Goal: Task Accomplishment & Management: Manage account settings

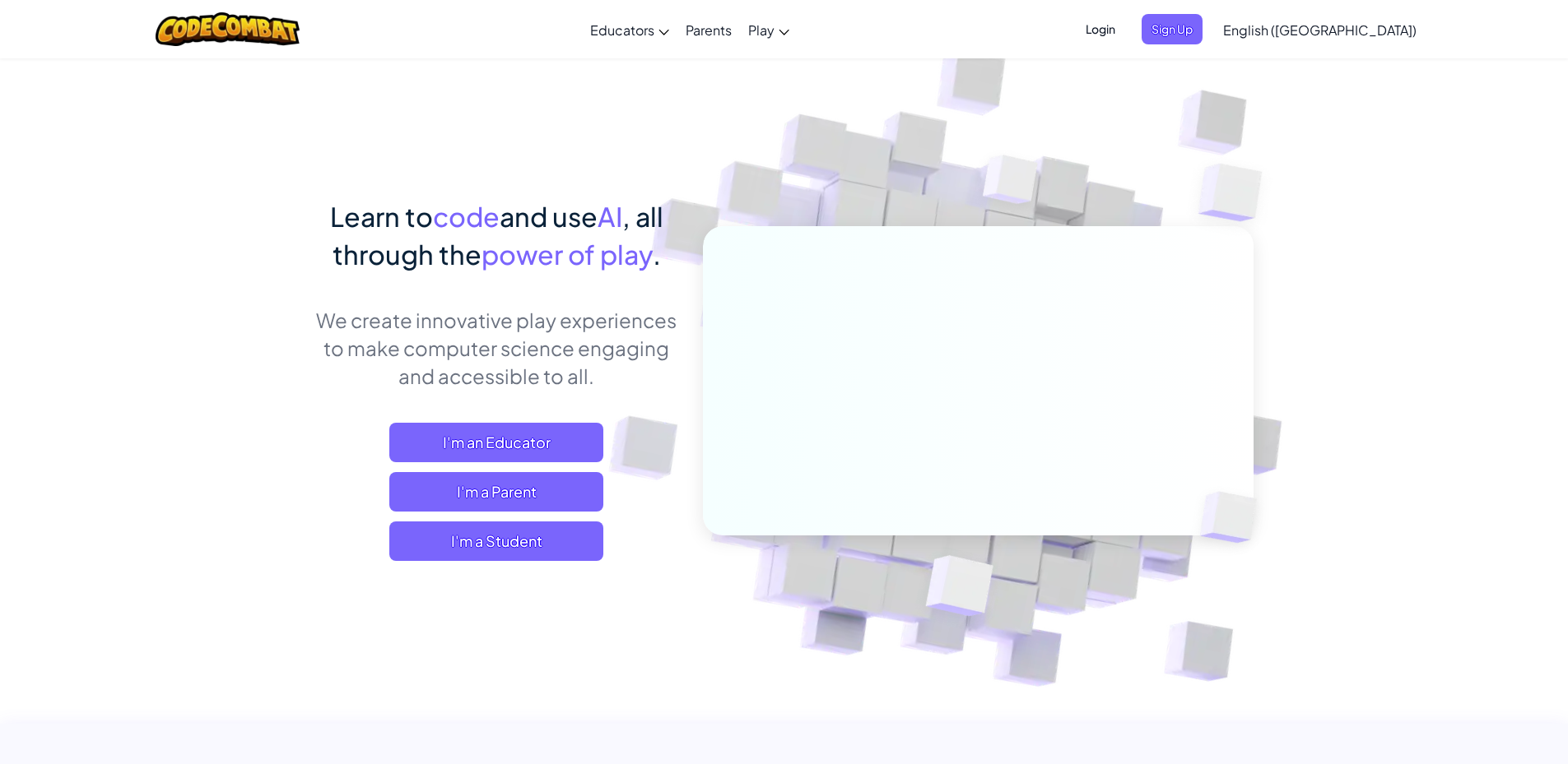
click at [1125, 26] on span "Login" at bounding box center [1101, 29] width 49 height 30
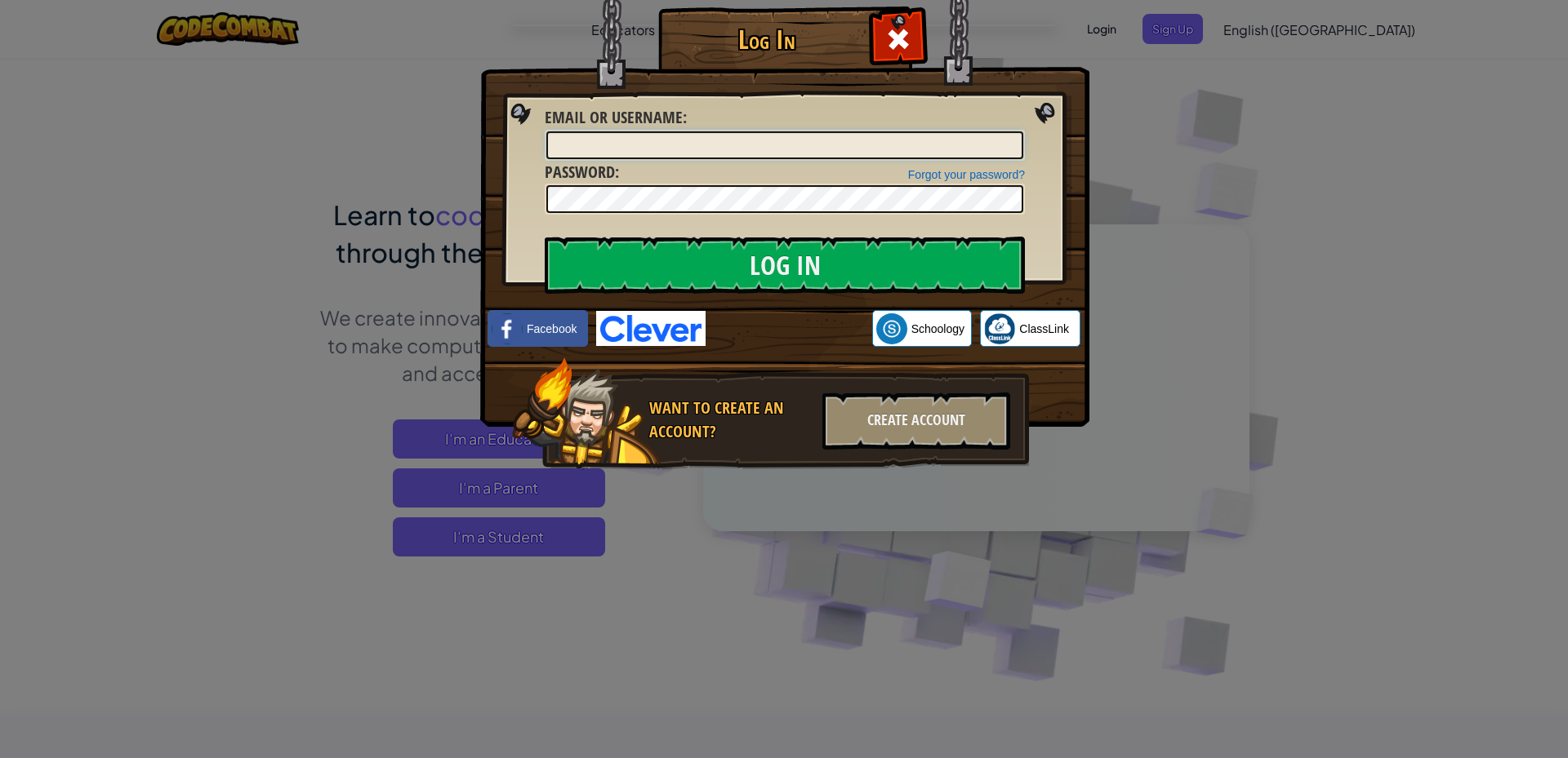
click at [662, 144] on input "Email or Username :" at bounding box center [784, 145] width 477 height 28
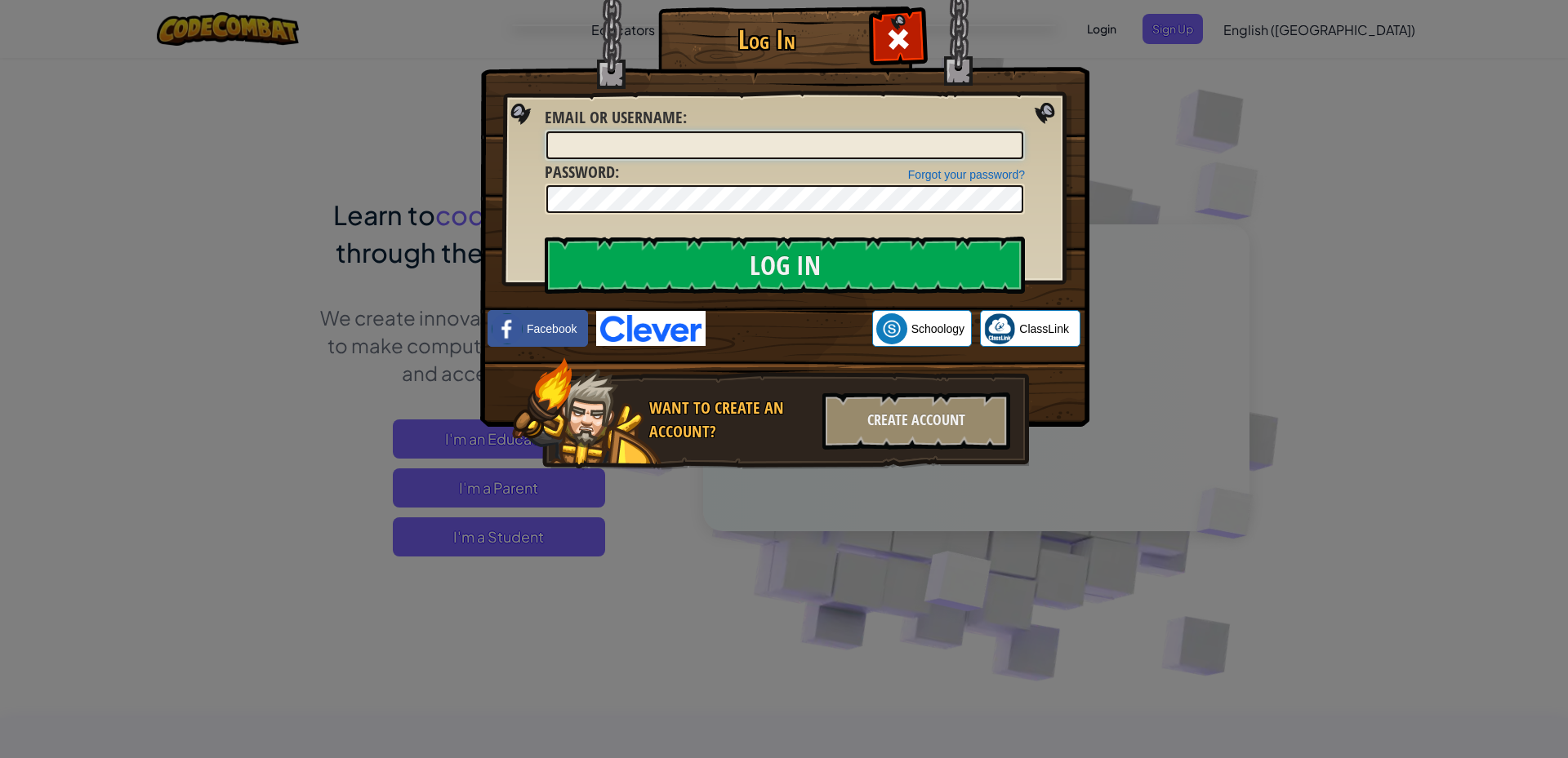
click at [662, 144] on input "Email or Username :" at bounding box center [784, 145] width 477 height 28
click at [710, 155] on input "2023-[PERSON_NAME]-westf" at bounding box center [784, 145] width 477 height 28
type input "[EMAIL_ADDRESS][PERSON_NAME][DOMAIN_NAME]"
click at [725, 197] on div "Forgot your password? Password :" at bounding box center [784, 188] width 480 height 54
click at [1013, 175] on link "Forgot your password?" at bounding box center [966, 174] width 117 height 13
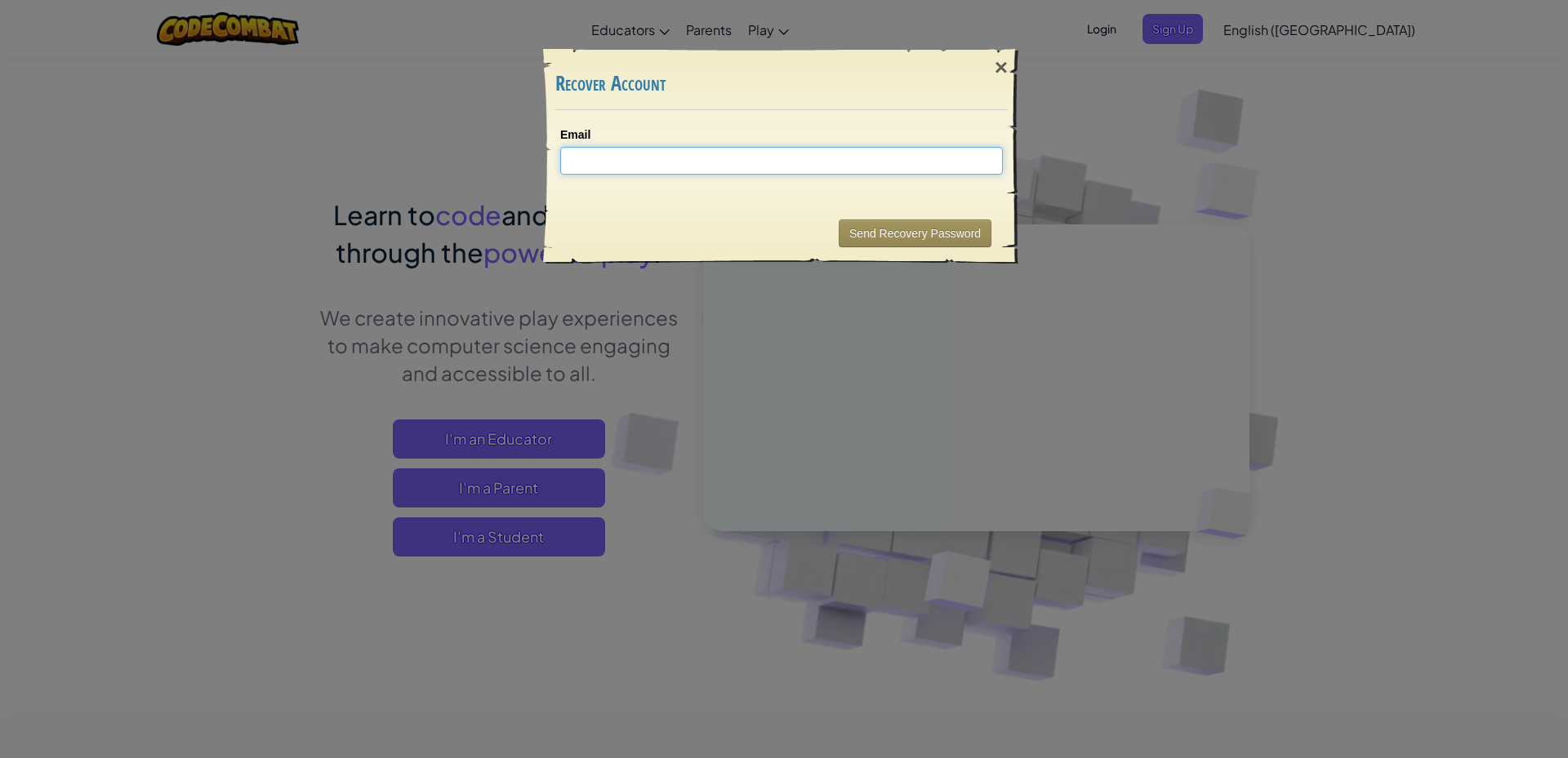
click at [806, 161] on input "Email" at bounding box center [781, 161] width 443 height 28
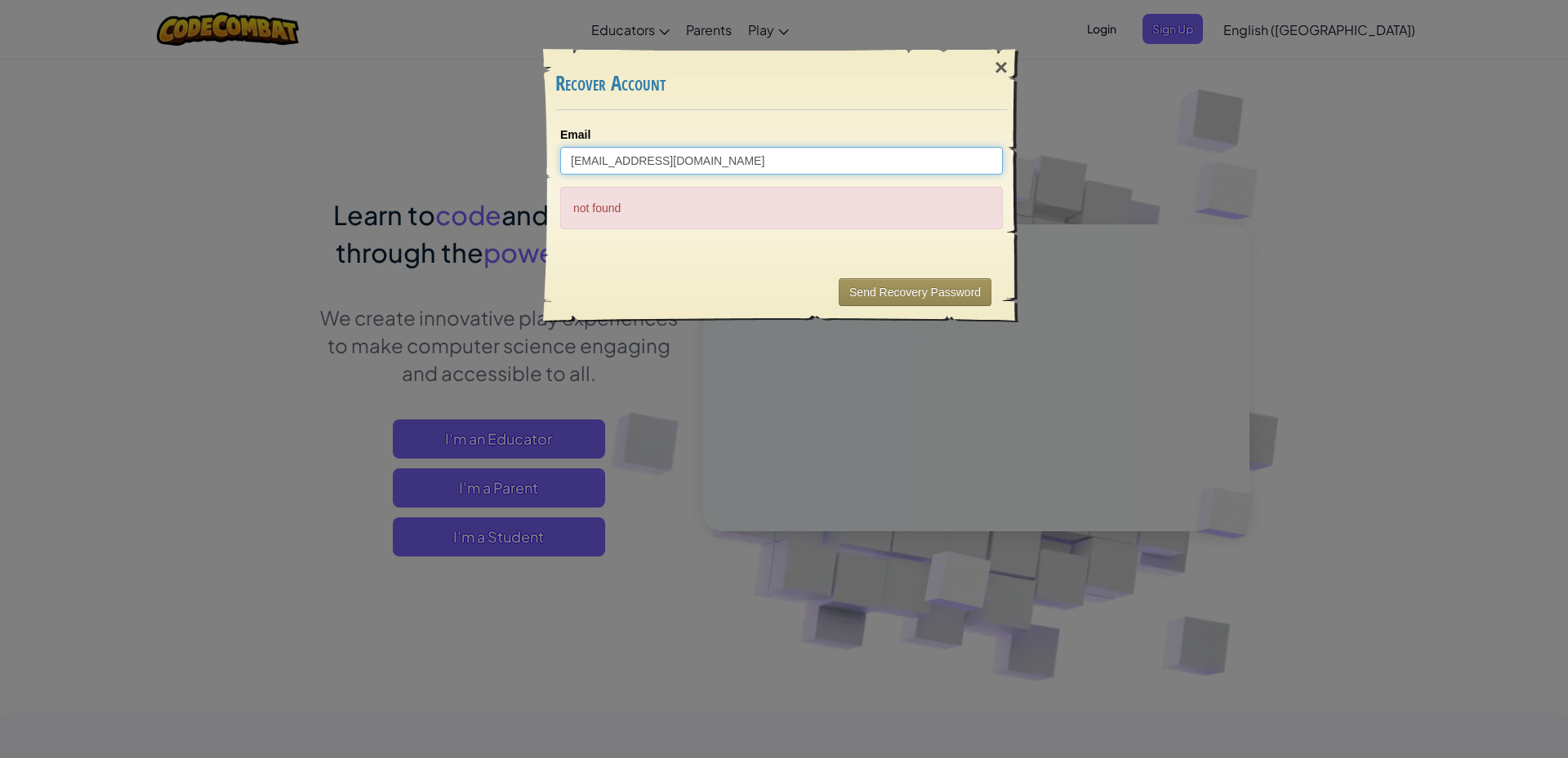
click at [621, 161] on input "[EMAIL_ADDRESS][DOMAIN_NAME]" at bounding box center [781, 161] width 443 height 28
type input "[EMAIL_ADDRESS][PERSON_NAME][DOMAIN_NAME]"
click at [898, 287] on button "Send Recovery Password" at bounding box center [915, 293] width 153 height 28
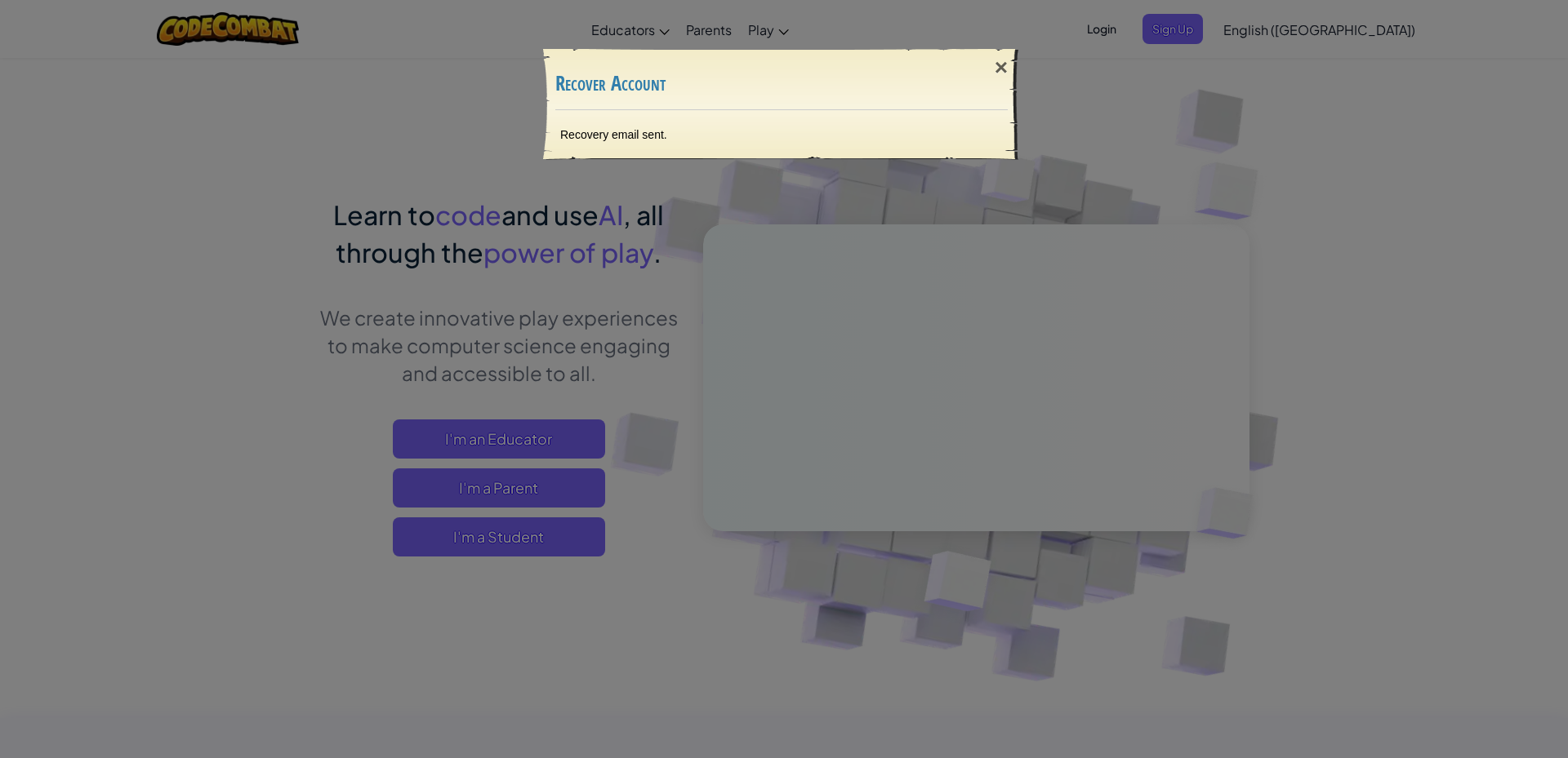
click at [675, 137] on div "Recovery email sent." at bounding box center [781, 135] width 475 height 49
click at [991, 63] on div "×" at bounding box center [1001, 67] width 38 height 47
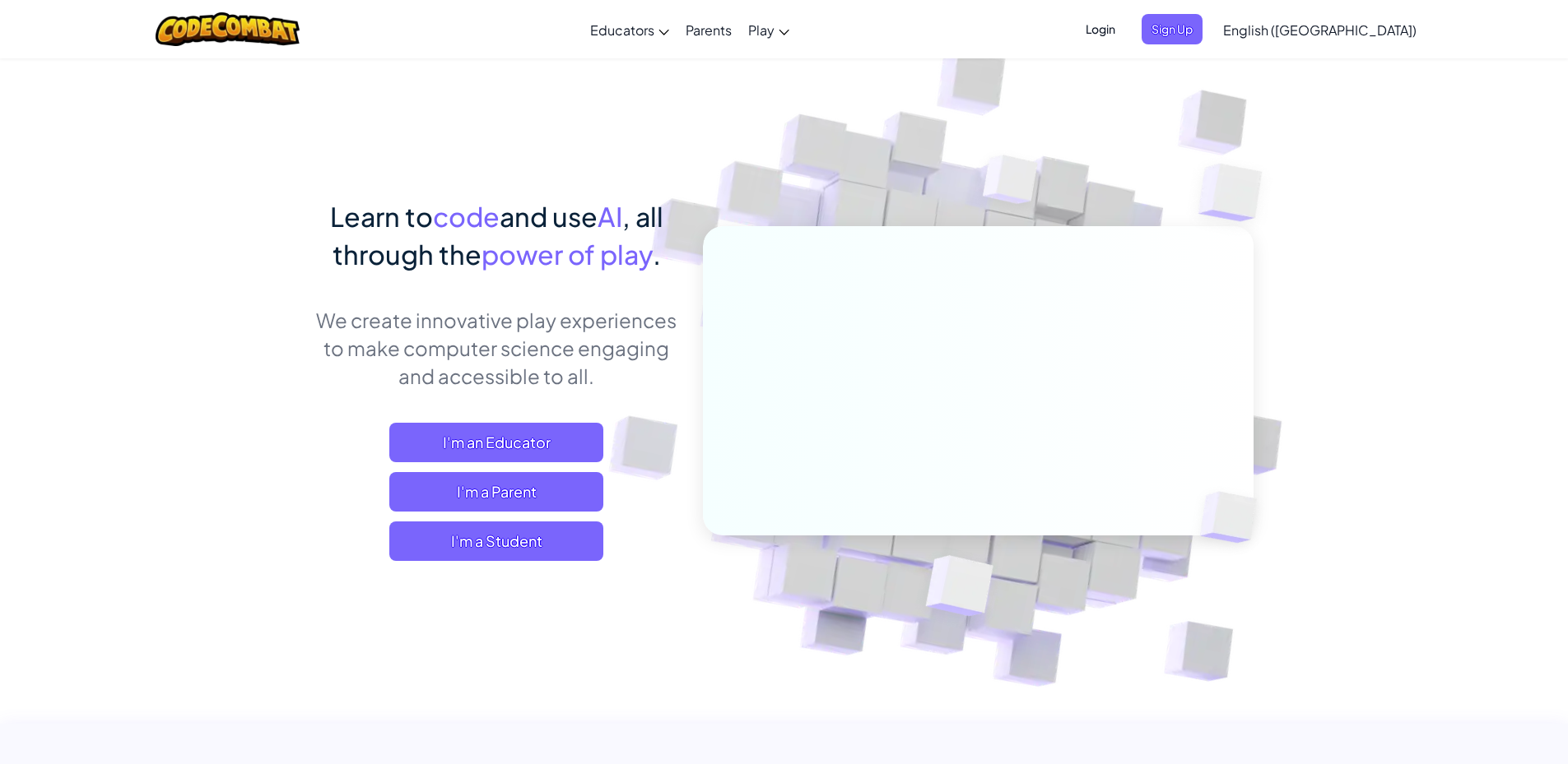
click at [1125, 29] on span "Login" at bounding box center [1101, 29] width 49 height 30
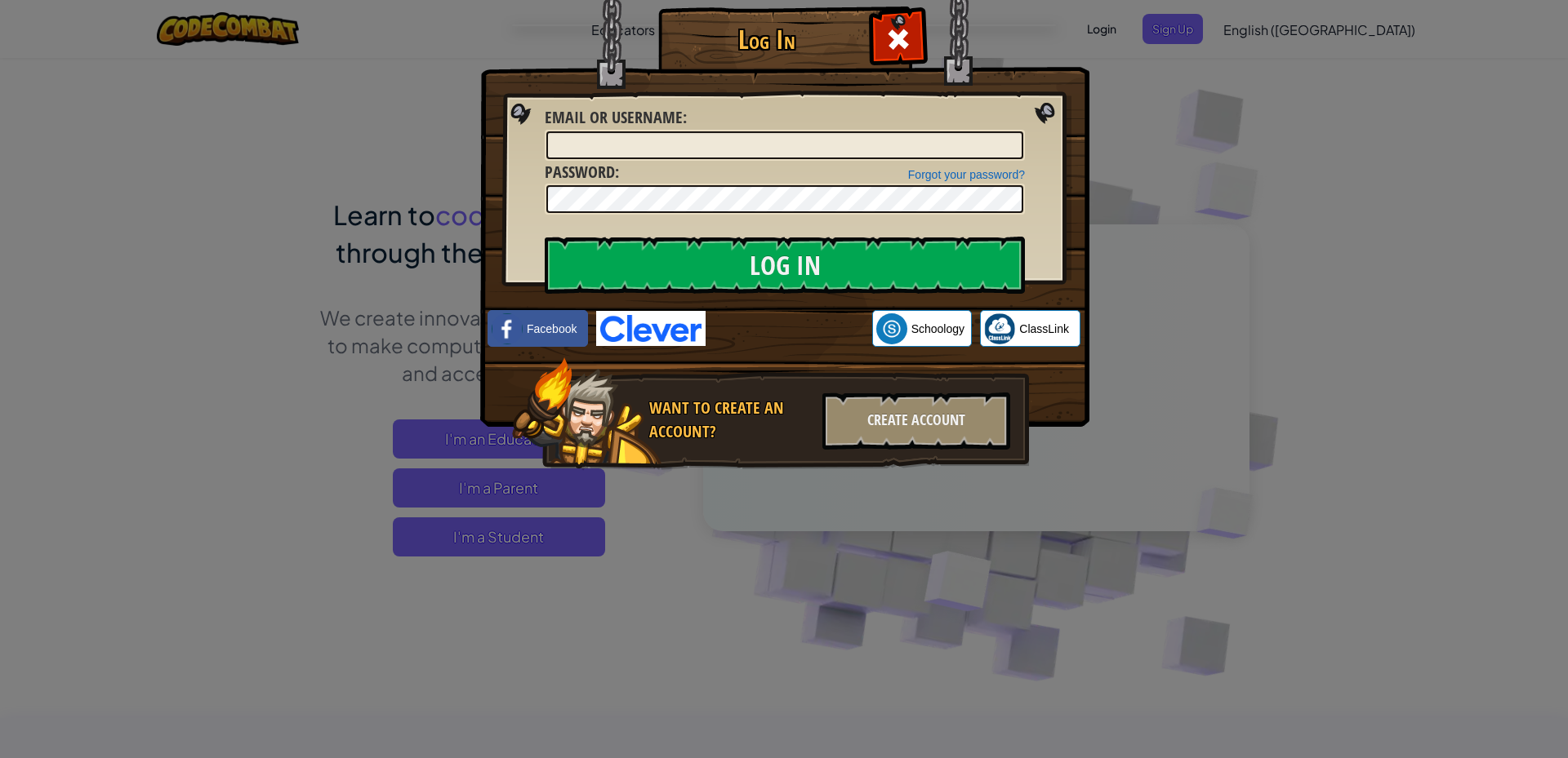
drag, startPoint x: 707, startPoint y: 113, endPoint x: 697, endPoint y: 149, distance: 37.4
click at [696, 139] on div "Email or Username :" at bounding box center [784, 133] width 480 height 54
click at [698, 152] on input "Email or Username :" at bounding box center [784, 145] width 477 height 28
type input "[EMAIL_ADDRESS][PERSON_NAME][DOMAIN_NAME]"
click at [696, 217] on img at bounding box center [784, 189] width 609 height 475
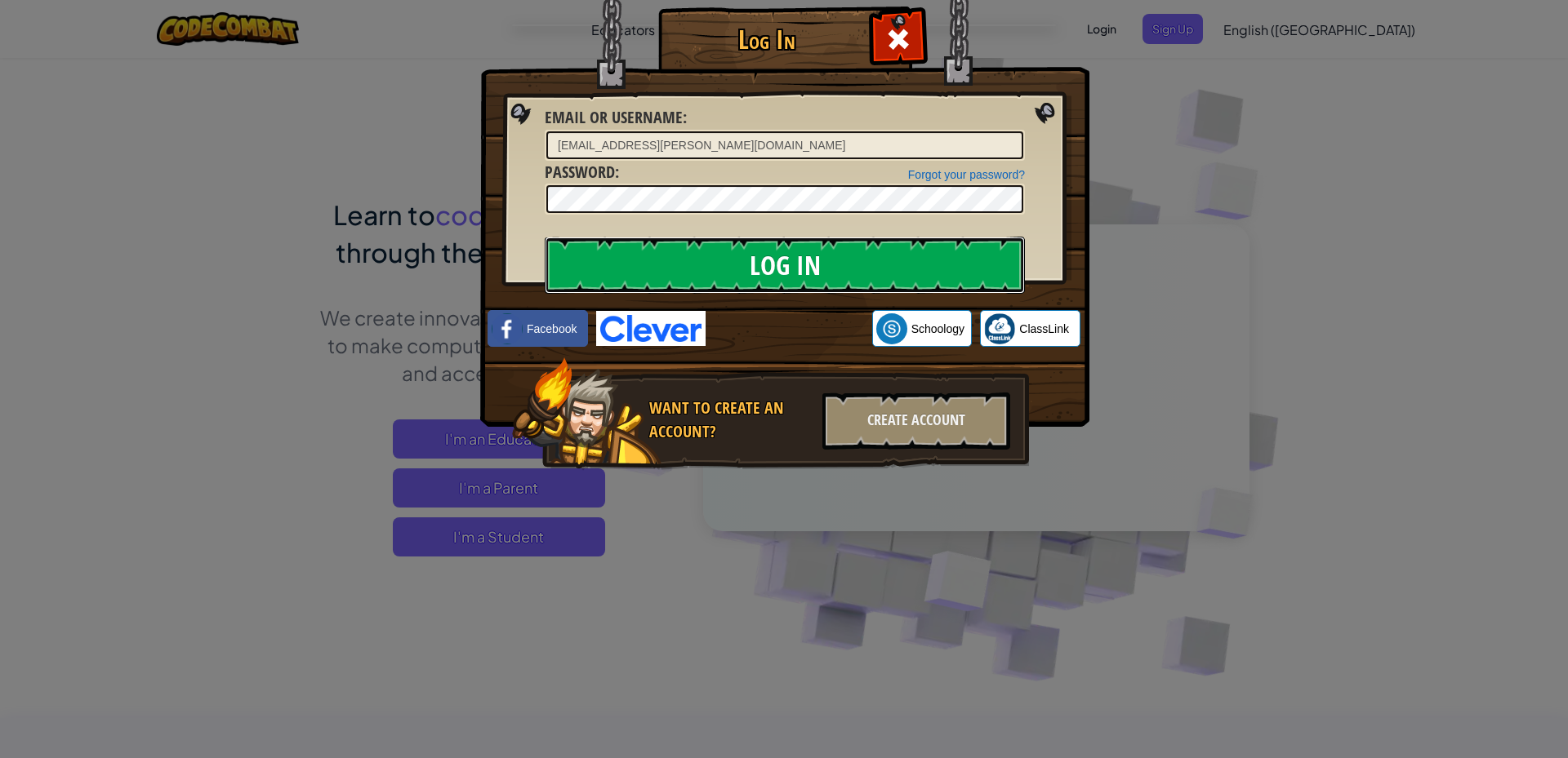
click at [735, 252] on input "Log In" at bounding box center [784, 265] width 480 height 57
